Goal: Use online tool/utility: Utilize a website feature to perform a specific function

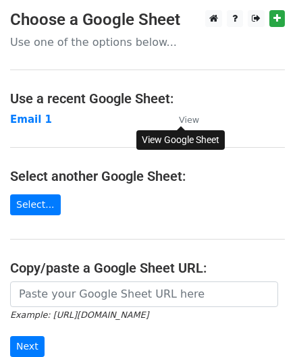
click at [177, 120] on link "View" at bounding box center [183, 120] width 34 height 12
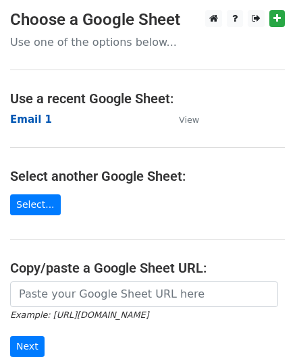
click at [27, 120] on strong "Email 1" at bounding box center [31, 120] width 42 height 12
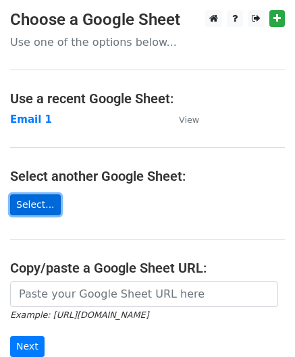
click at [28, 204] on link "Select..." at bounding box center [35, 205] width 51 height 21
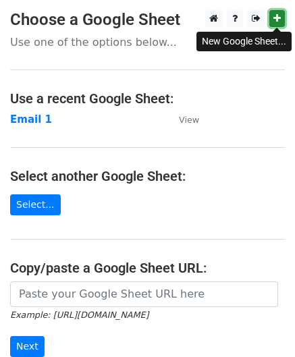
click at [277, 18] on icon at bounding box center [277, 18] width 7 height 9
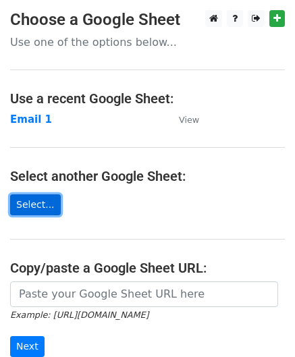
click at [24, 201] on link "Select..." at bounding box center [35, 205] width 51 height 21
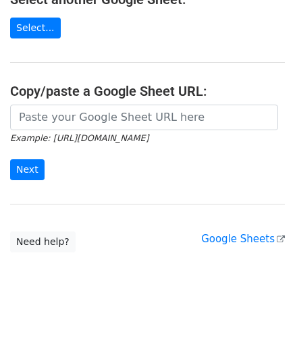
scroll to position [42, 0]
